Goal: Information Seeking & Learning: Learn about a topic

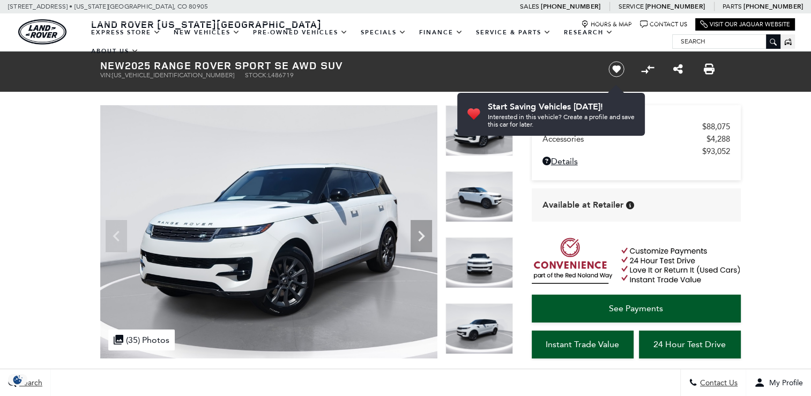
click at [481, 199] on img at bounding box center [479, 196] width 68 height 51
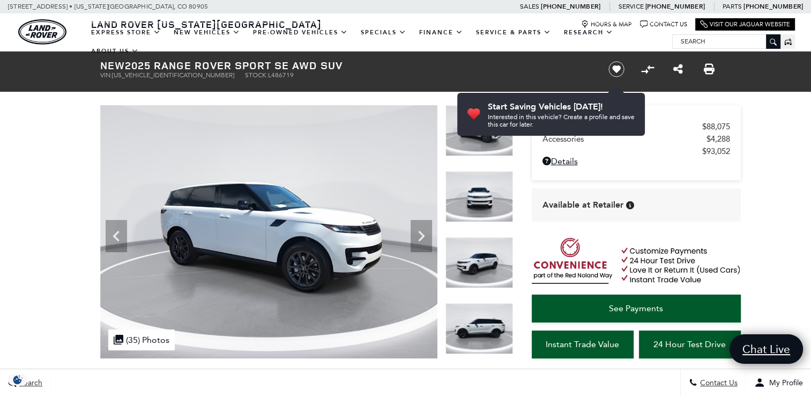
click at [480, 267] on img at bounding box center [479, 262] width 68 height 51
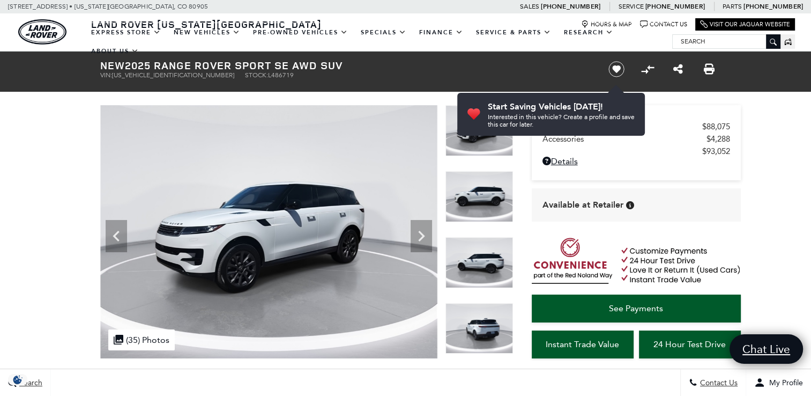
click at [502, 260] on img at bounding box center [479, 262] width 68 height 51
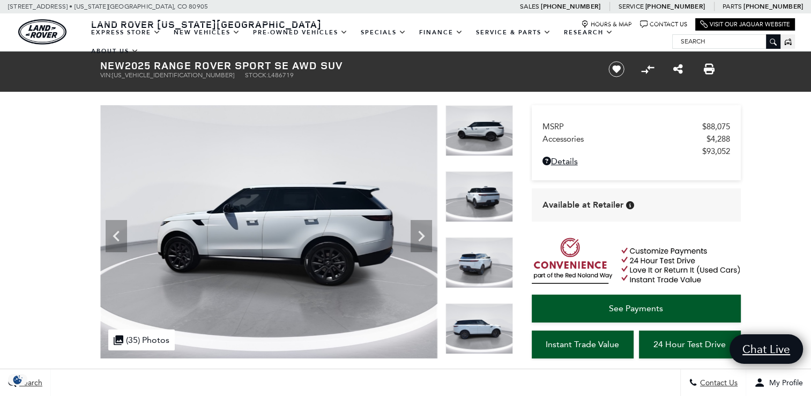
click at [500, 203] on img at bounding box center [479, 196] width 68 height 51
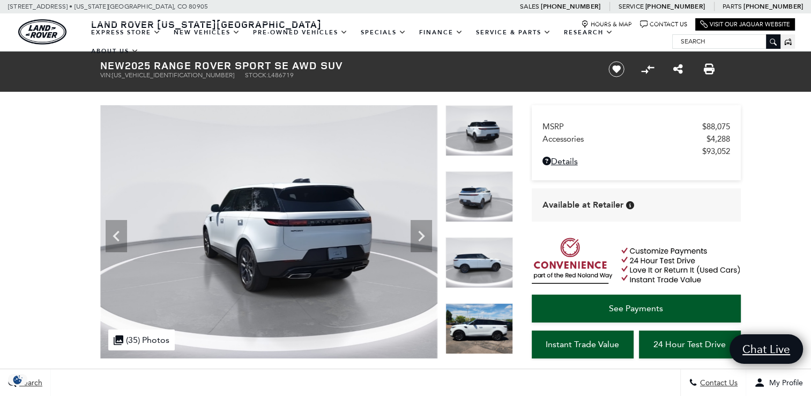
click at [481, 256] on img at bounding box center [479, 262] width 68 height 51
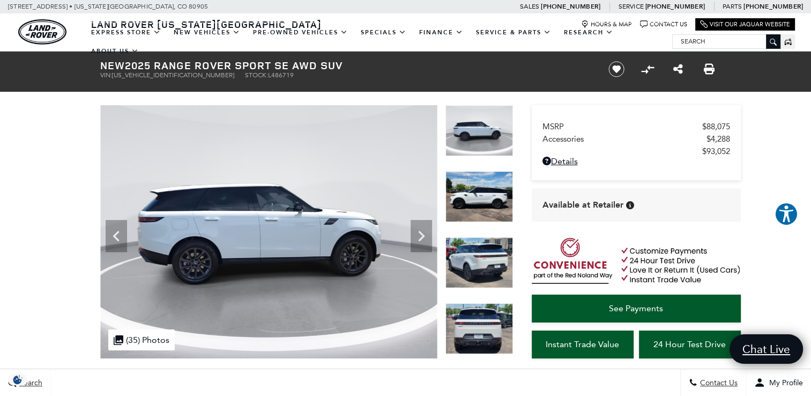
click at [471, 268] on img at bounding box center [479, 262] width 68 height 51
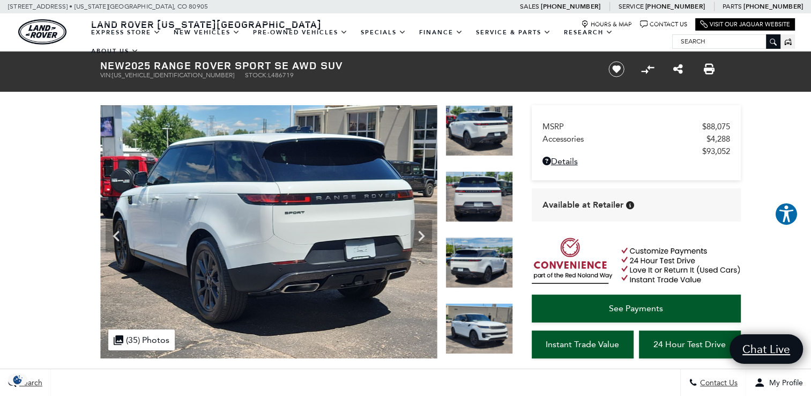
click at [468, 268] on img at bounding box center [479, 262] width 68 height 51
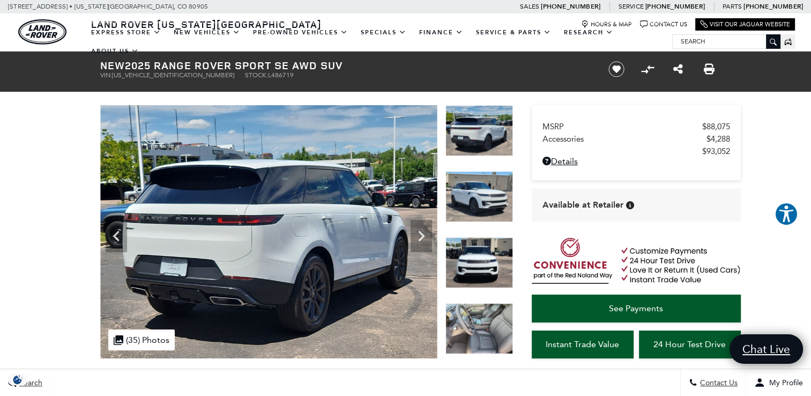
click at [472, 191] on img at bounding box center [479, 196] width 68 height 51
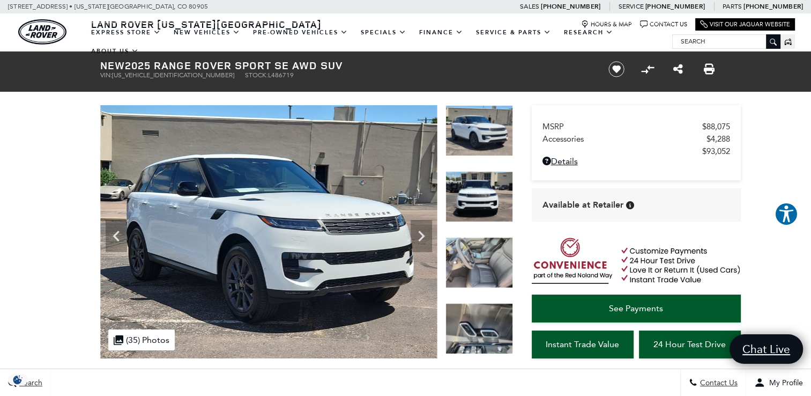
click at [484, 266] on img at bounding box center [479, 262] width 68 height 51
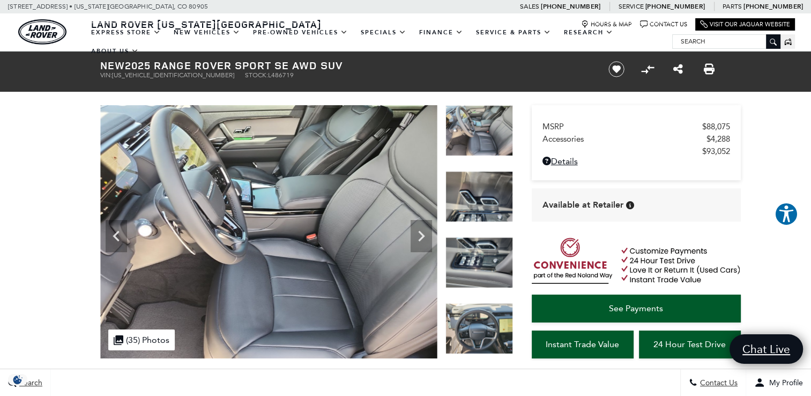
click at [485, 274] on img at bounding box center [479, 262] width 68 height 51
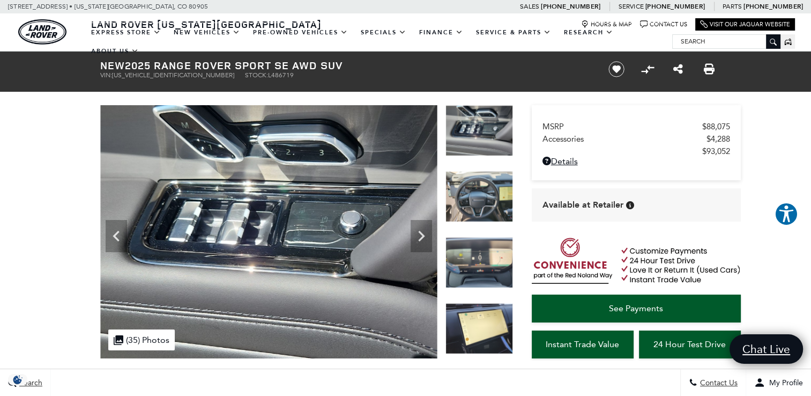
click at [474, 203] on img at bounding box center [479, 196] width 68 height 51
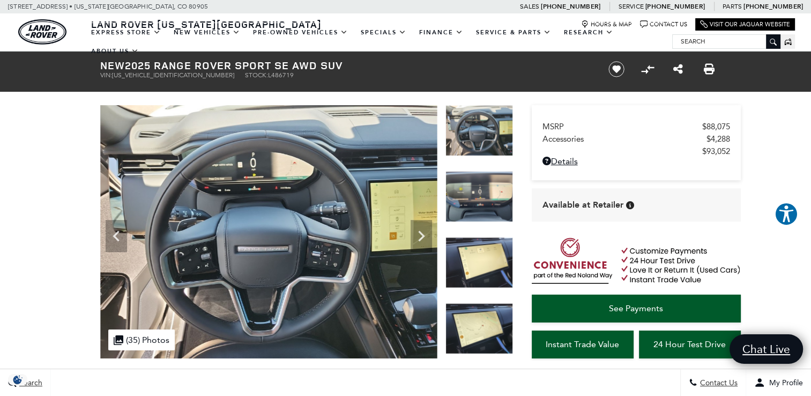
click at [475, 274] on img at bounding box center [479, 262] width 68 height 51
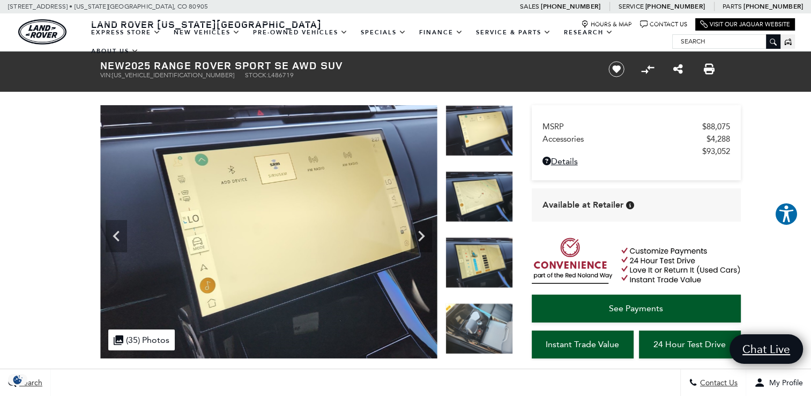
click at [476, 303] on img at bounding box center [479, 328] width 68 height 51
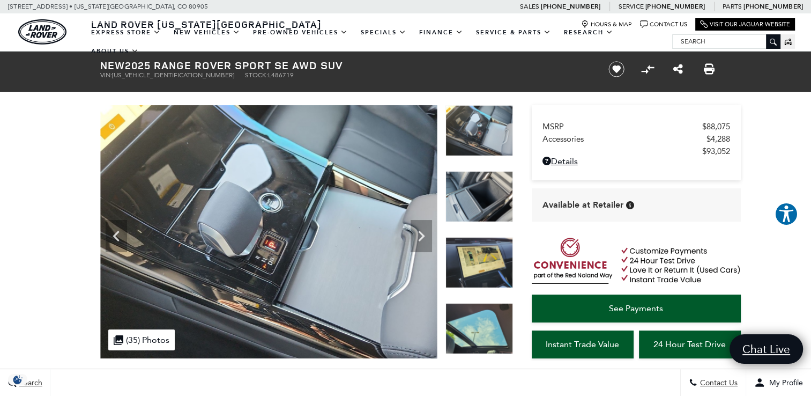
click at [479, 267] on img at bounding box center [479, 262] width 68 height 51
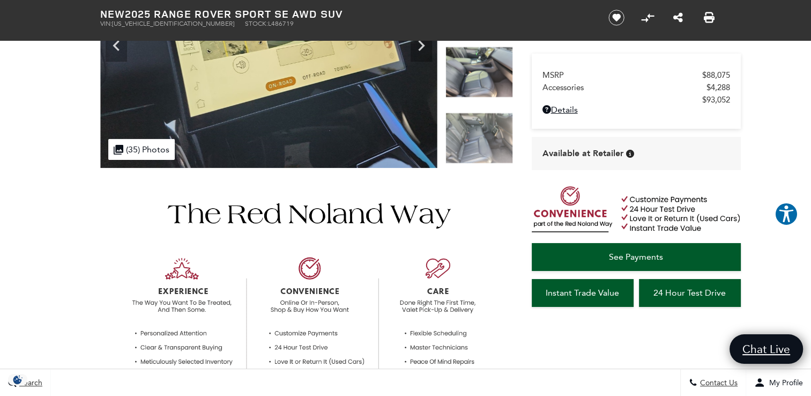
scroll to position [54, 0]
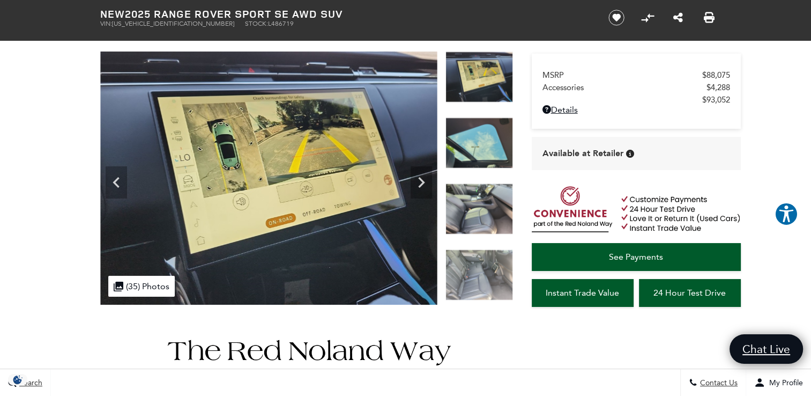
click at [492, 210] on img at bounding box center [479, 208] width 68 height 51
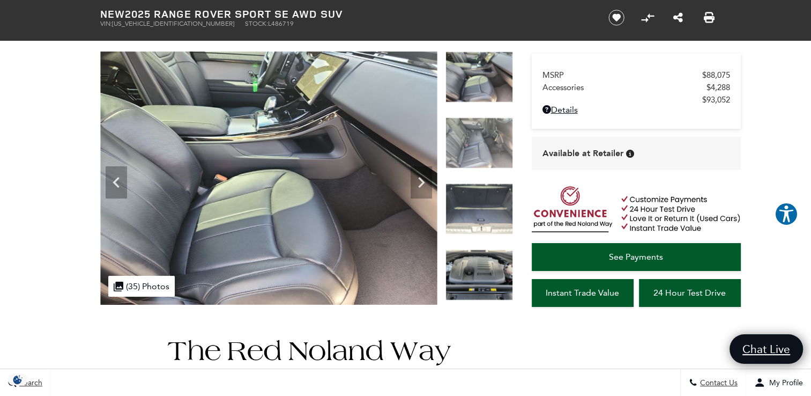
click at [487, 140] on img at bounding box center [479, 142] width 68 height 51
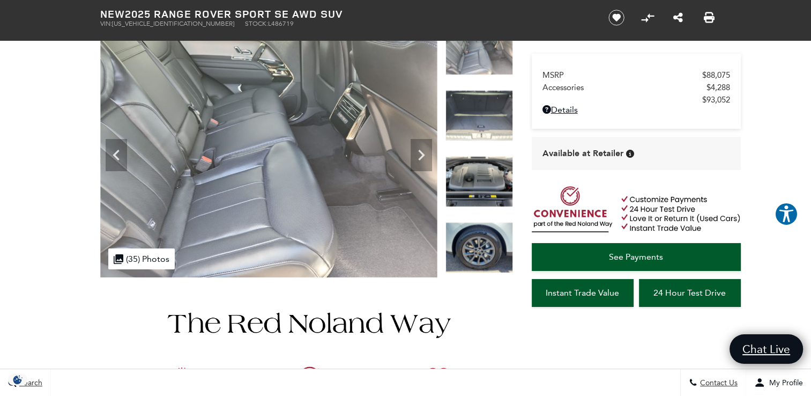
scroll to position [0, 0]
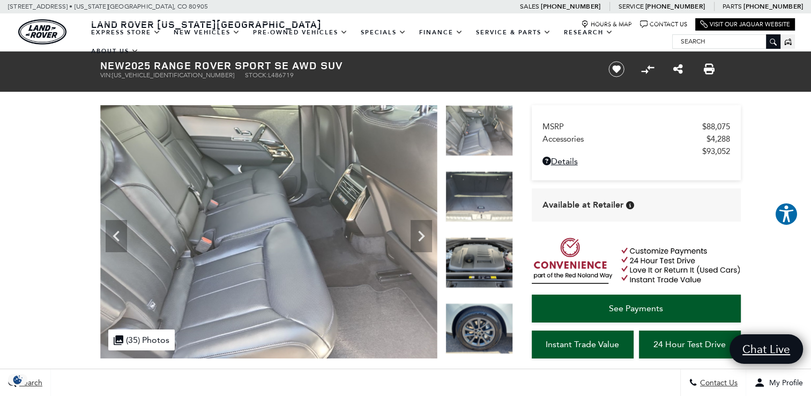
click at [458, 268] on img at bounding box center [479, 262] width 68 height 51
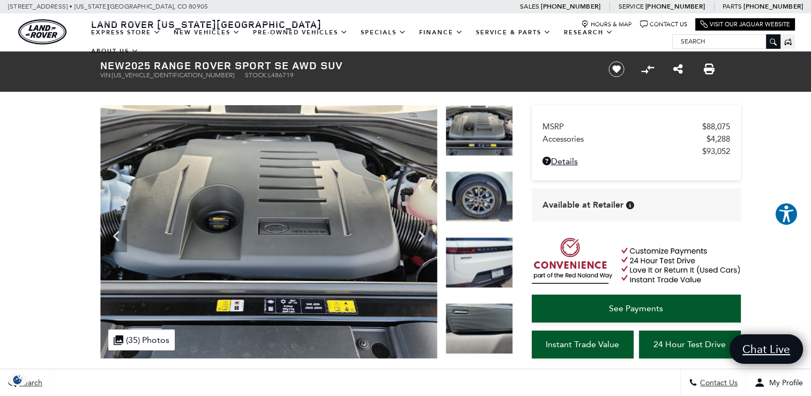
click at [472, 211] on img at bounding box center [479, 196] width 68 height 51
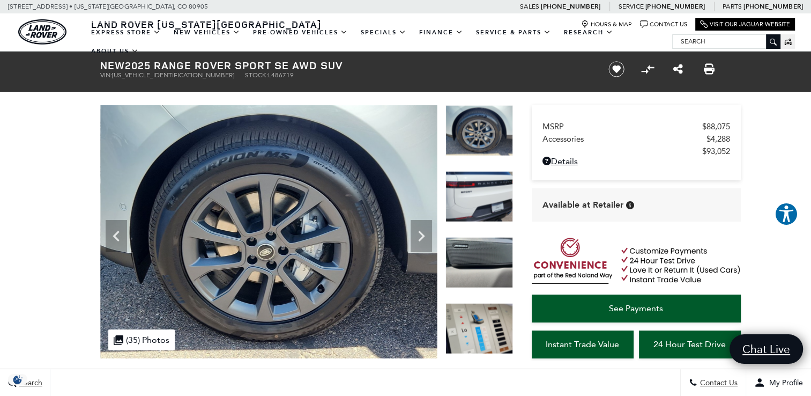
click at [472, 210] on img at bounding box center [479, 196] width 68 height 51
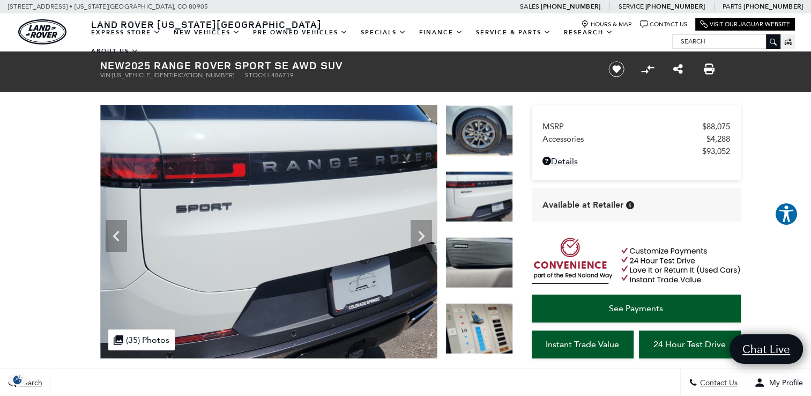
click at [475, 260] on img at bounding box center [479, 262] width 68 height 51
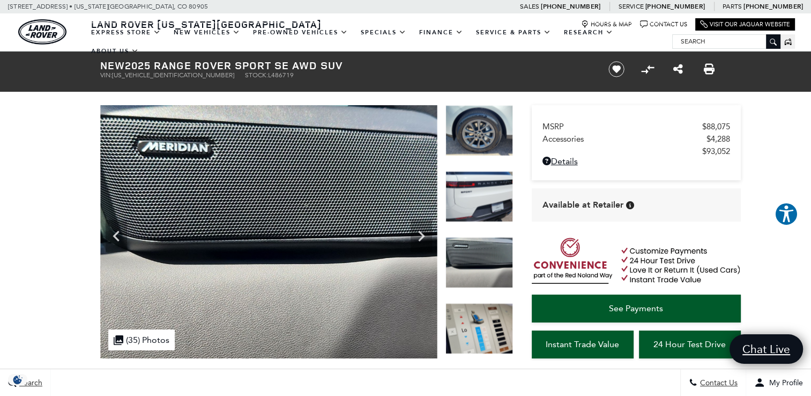
click at [475, 314] on img at bounding box center [479, 328] width 68 height 51
